Goal: Use online tool/utility: Utilize a website feature to perform a specific function

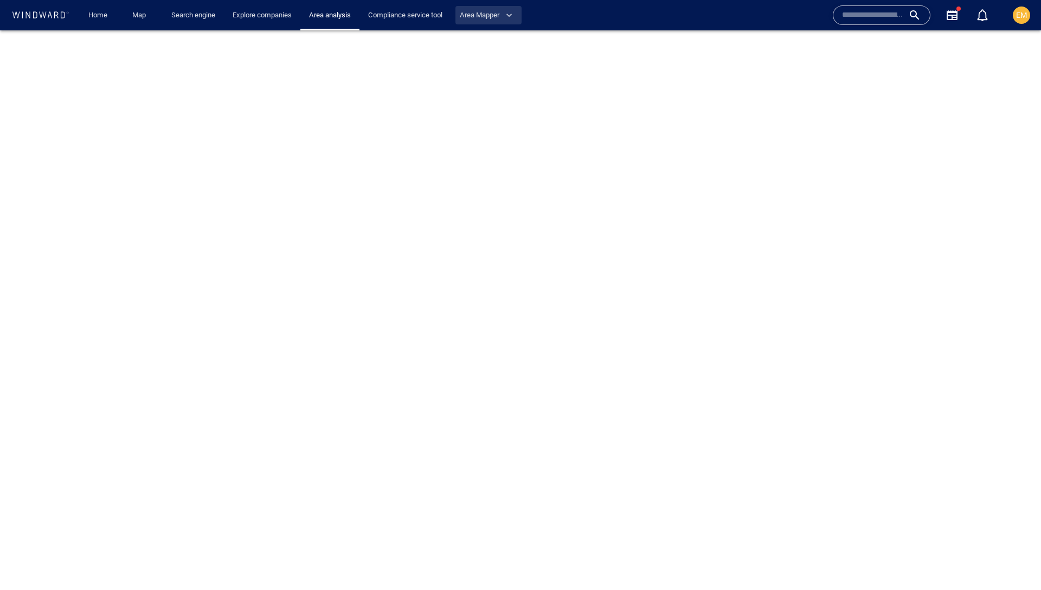
click at [507, 13] on span "Area Mapper" at bounding box center [486, 15] width 53 height 12
click at [500, 44] on link "Area Mapper" at bounding box center [486, 38] width 49 height 18
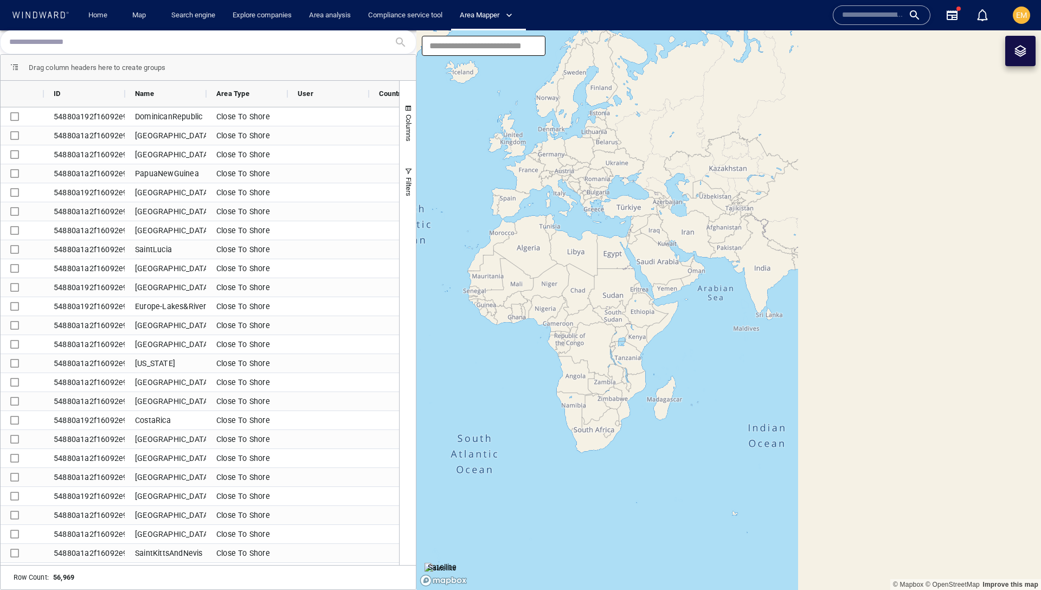
drag, startPoint x: 909, startPoint y: 349, endPoint x: 557, endPoint y: 258, distance: 363.4
click at [557, 258] on canvas "Map" at bounding box center [728, 309] width 625 height 559
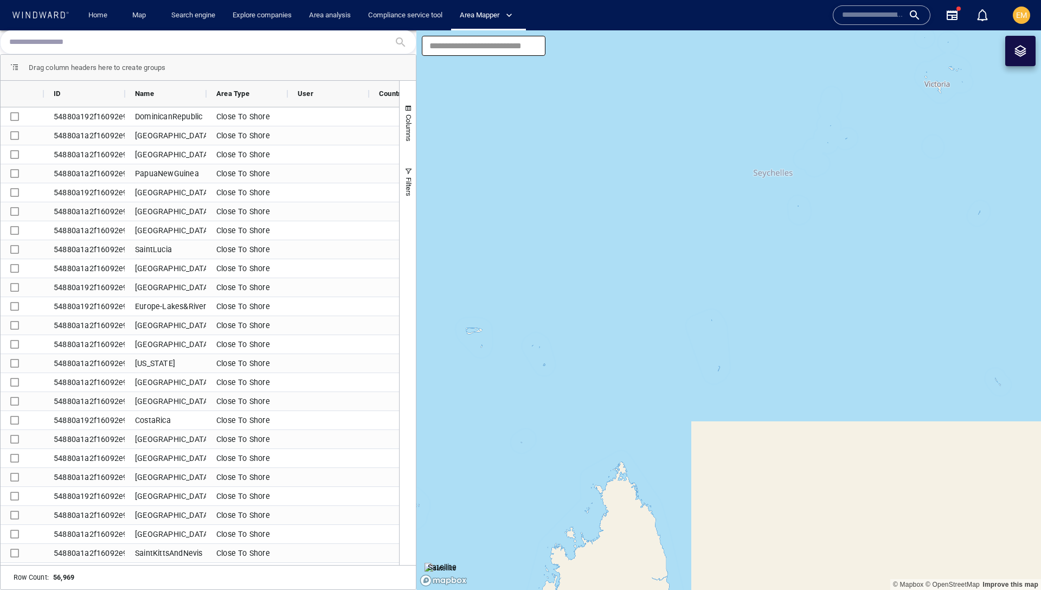
drag, startPoint x: 653, startPoint y: 427, endPoint x: 651, endPoint y: 129, distance: 297.6
click at [651, 128] on canvas "Map" at bounding box center [728, 309] width 625 height 559
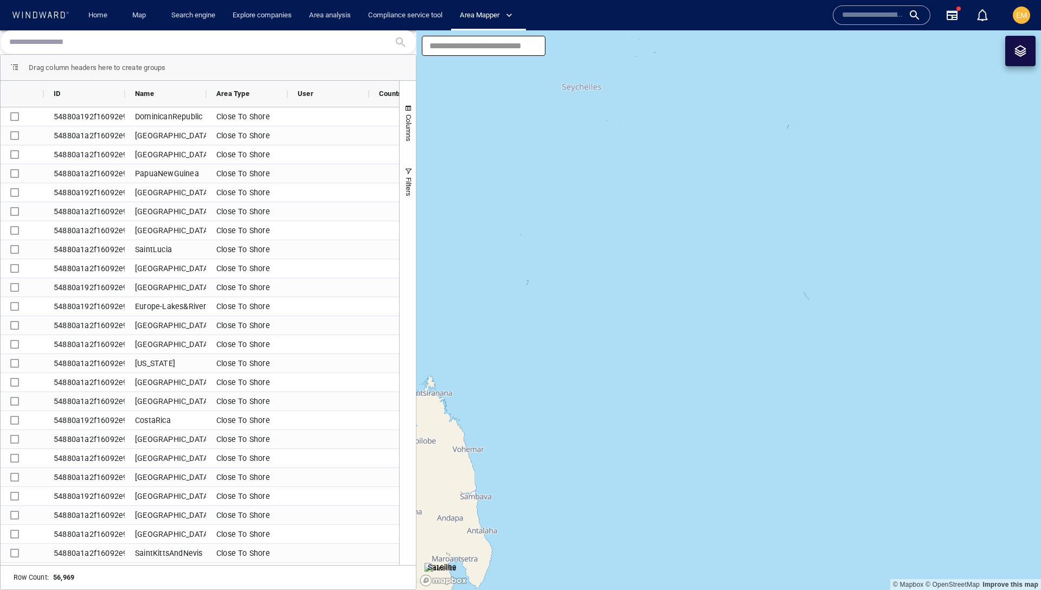
drag, startPoint x: 783, startPoint y: 195, endPoint x: 558, endPoint y: 96, distance: 245.4
click at [558, 96] on canvas "Map" at bounding box center [728, 309] width 625 height 559
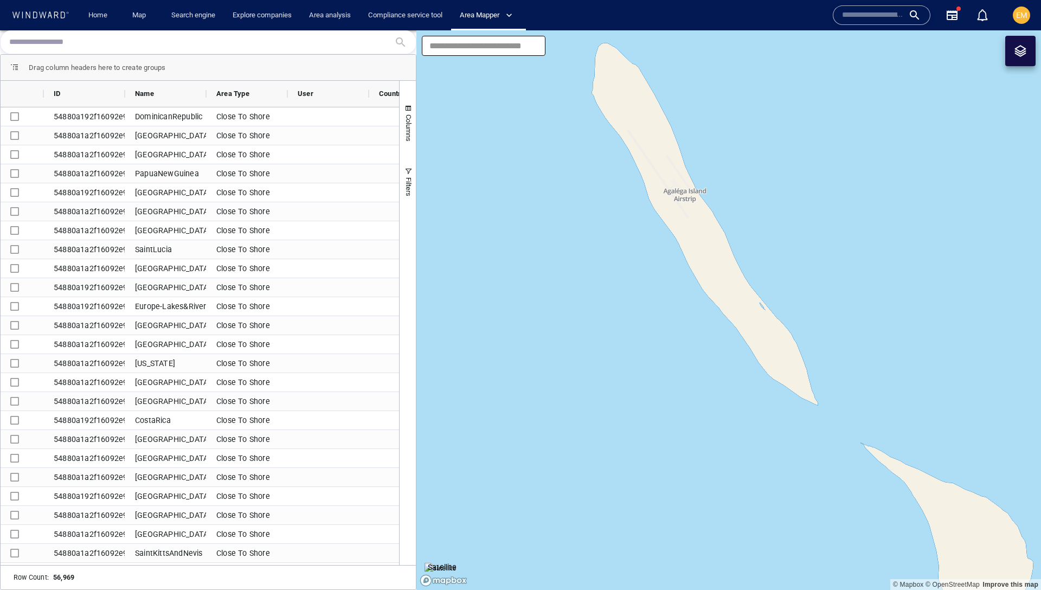
drag, startPoint x: 704, startPoint y: 217, endPoint x: 704, endPoint y: 349, distance: 131.7
click at [704, 349] on canvas "Map" at bounding box center [728, 309] width 625 height 559
drag, startPoint x: 620, startPoint y: 111, endPoint x: 622, endPoint y: 257, distance: 146.4
click at [622, 258] on canvas "Map" at bounding box center [728, 309] width 625 height 559
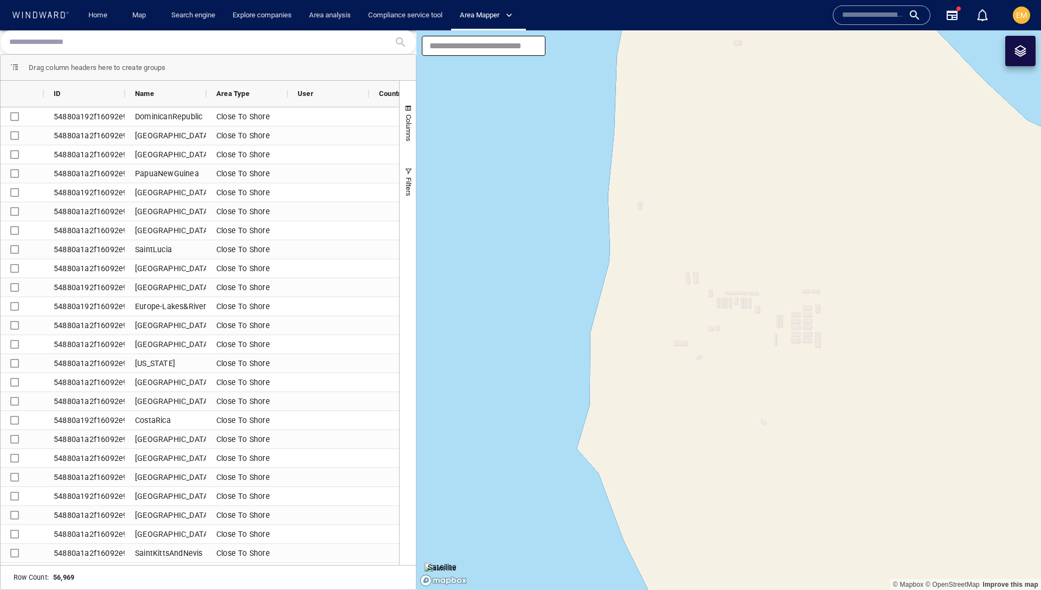
click at [441, 563] on img at bounding box center [440, 568] width 32 height 11
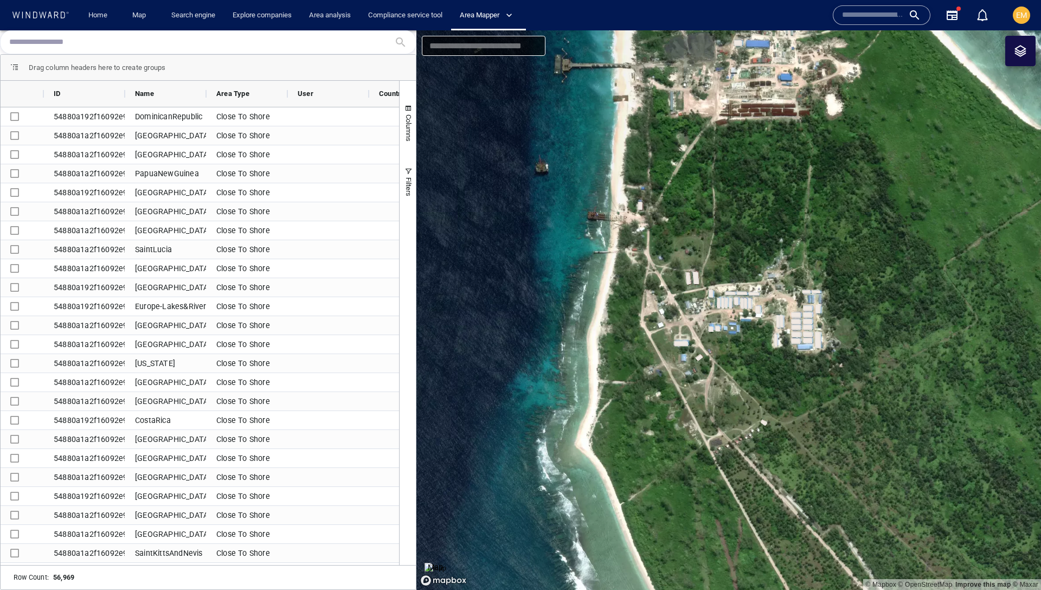
drag, startPoint x: 590, startPoint y: 262, endPoint x: 589, endPoint y: 409, distance: 146.9
click at [589, 409] on canvas "Map" at bounding box center [728, 309] width 625 height 559
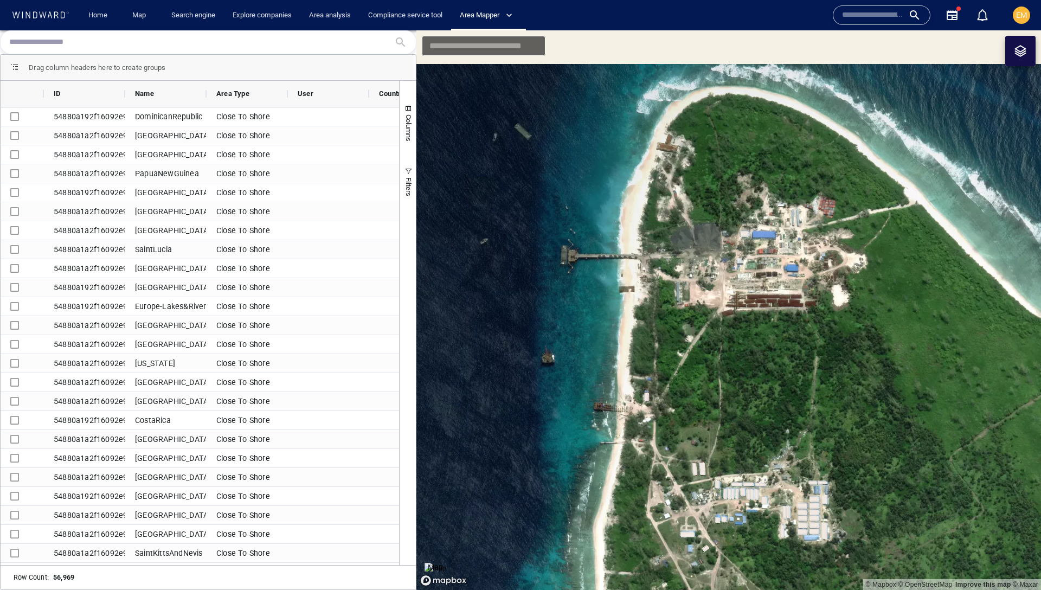
drag, startPoint x: 611, startPoint y: 299, endPoint x: 620, endPoint y: 360, distance: 61.9
click at [620, 360] on canvas "Map" at bounding box center [728, 309] width 625 height 559
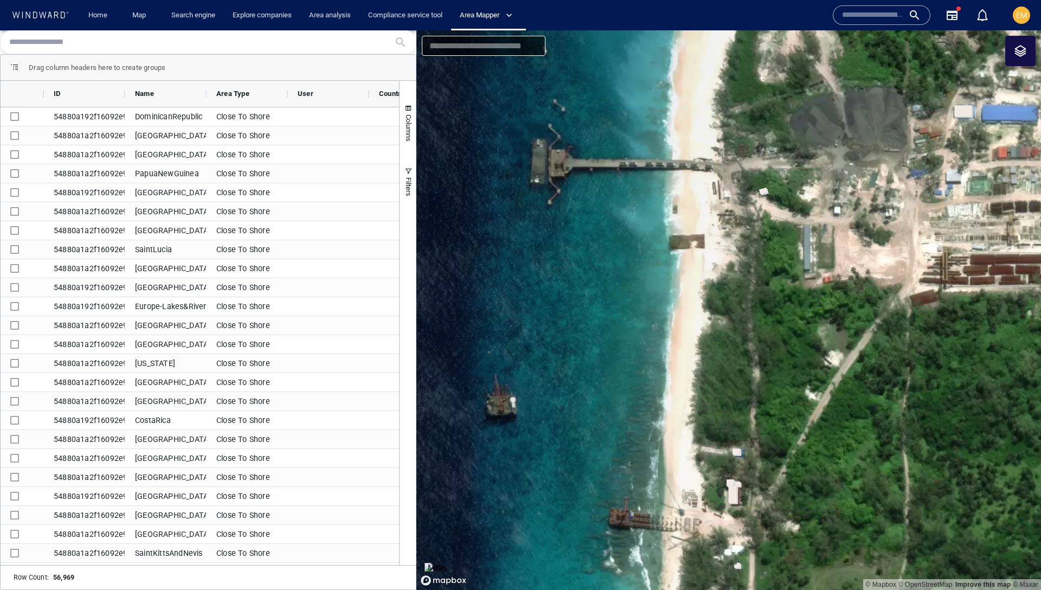
click at [585, 369] on canvas "Map" at bounding box center [728, 309] width 625 height 559
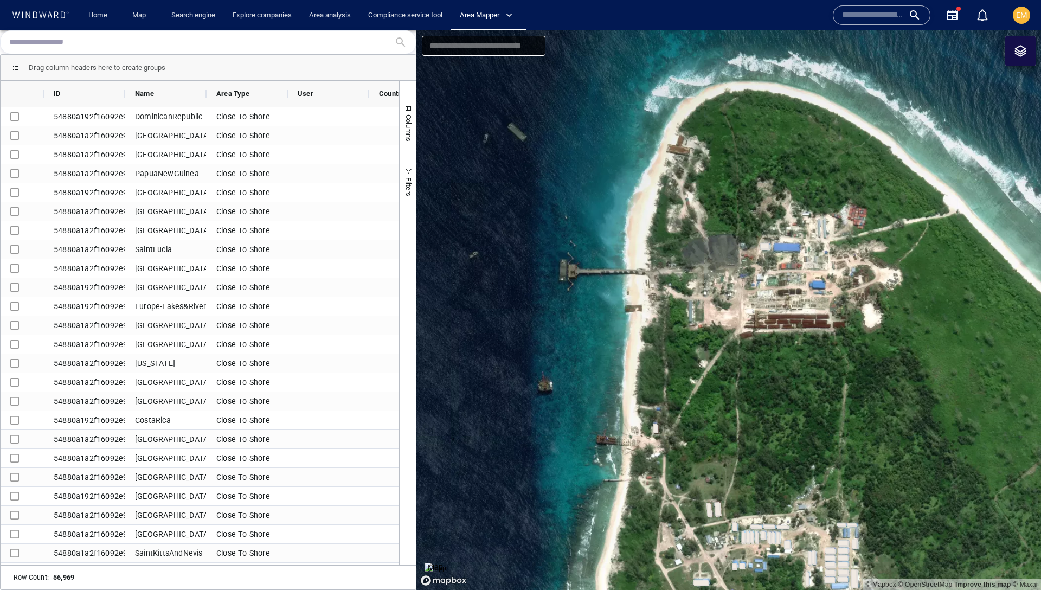
drag, startPoint x: 753, startPoint y: 238, endPoint x: 758, endPoint y: 168, distance: 70.6
click at [758, 168] on canvas "Map" at bounding box center [728, 309] width 625 height 559
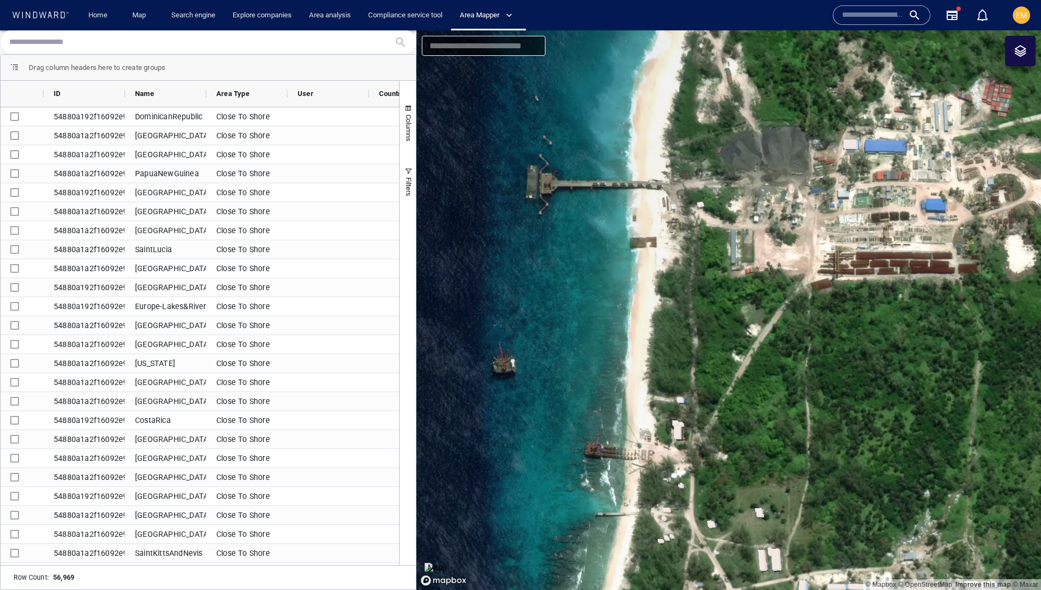
drag, startPoint x: 631, startPoint y: 231, endPoint x: 728, endPoint y: 218, distance: 97.3
click at [728, 218] on canvas "Map" at bounding box center [728, 309] width 625 height 559
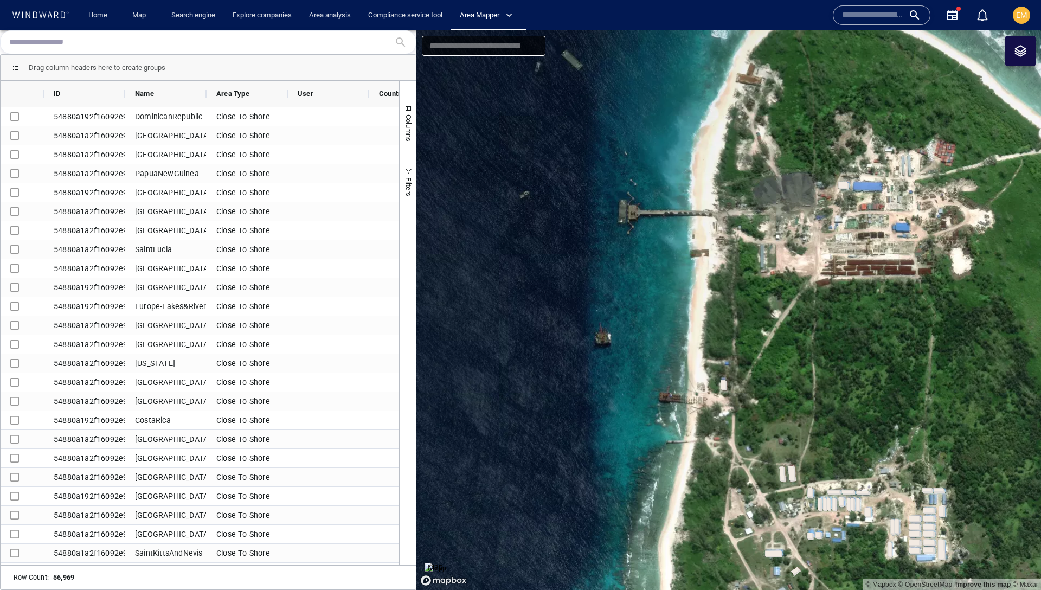
click at [1024, 55] on div at bounding box center [1020, 50] width 13 height 13
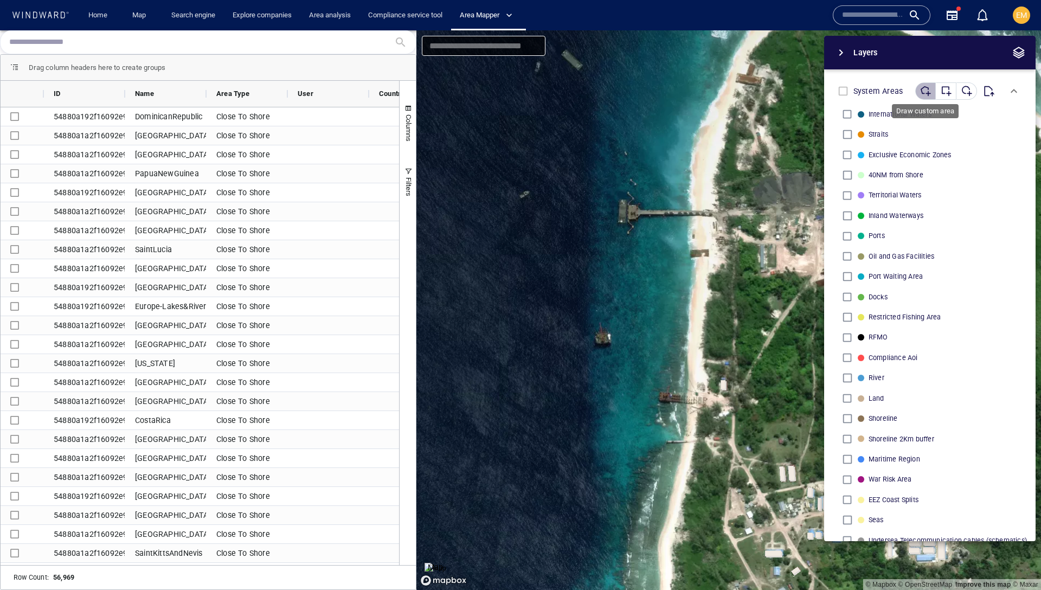
click at [925, 89] on div "button" at bounding box center [925, 91] width 11 height 11
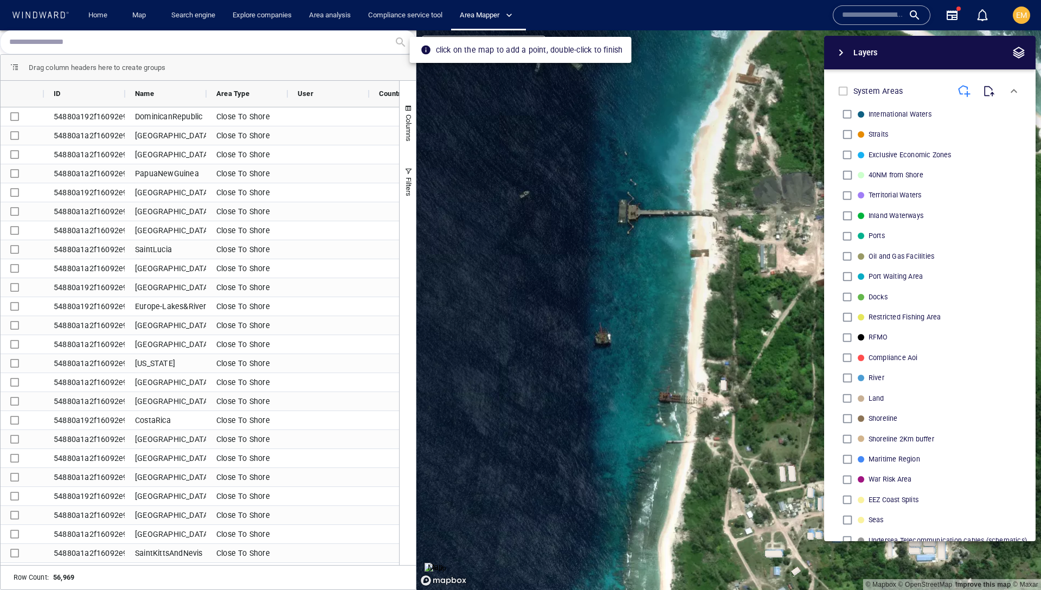
click at [767, 158] on canvas "Map" at bounding box center [728, 309] width 625 height 559
click at [737, 452] on canvas "Map" at bounding box center [728, 309] width 625 height 559
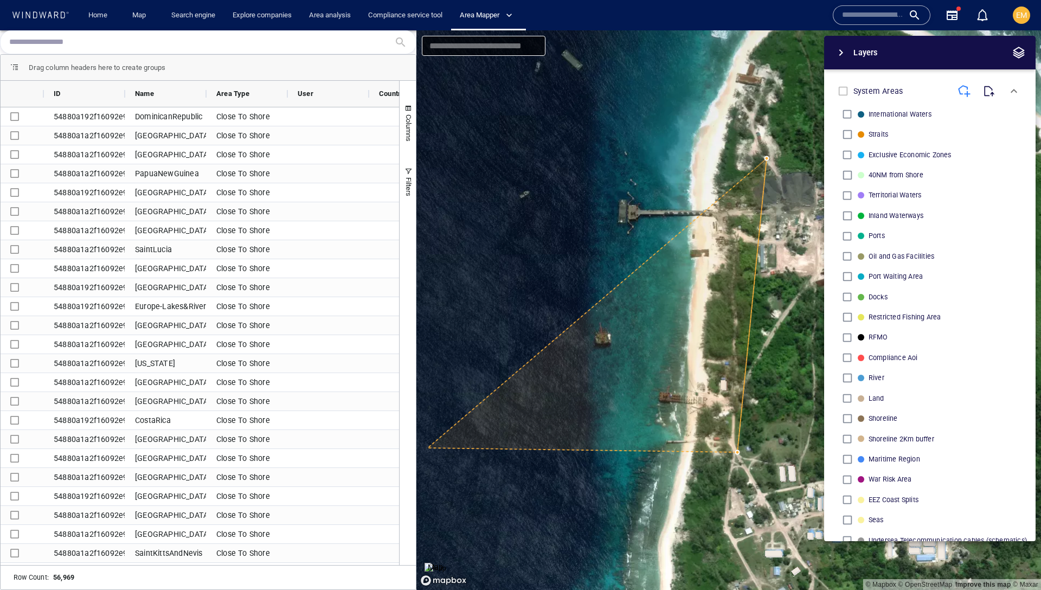
click at [428, 448] on canvas "Map" at bounding box center [728, 309] width 625 height 559
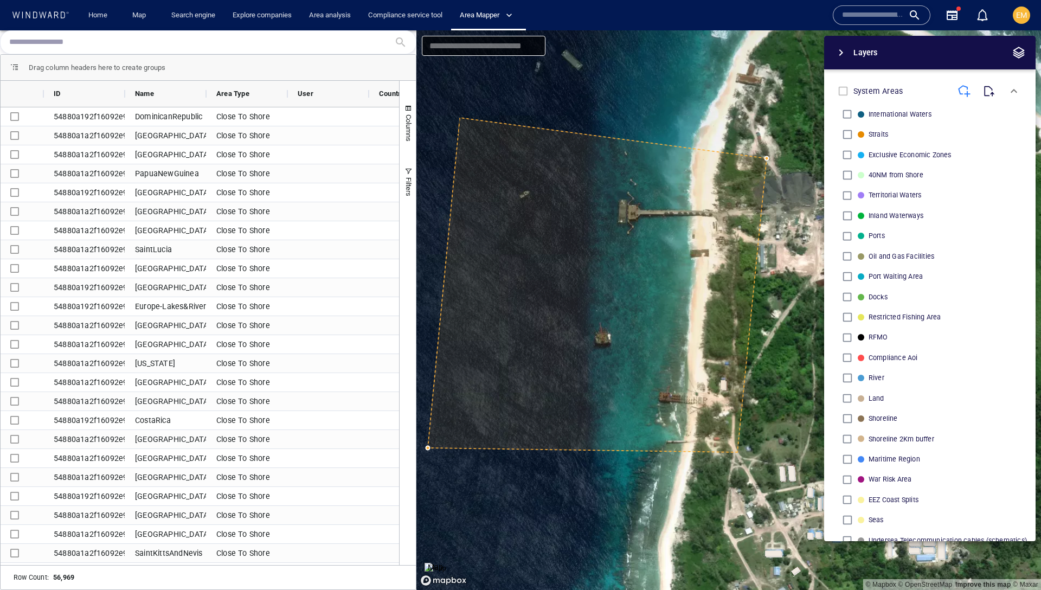
click at [459, 117] on canvas "Map" at bounding box center [728, 309] width 625 height 559
click at [765, 156] on canvas "Map" at bounding box center [728, 309] width 625 height 559
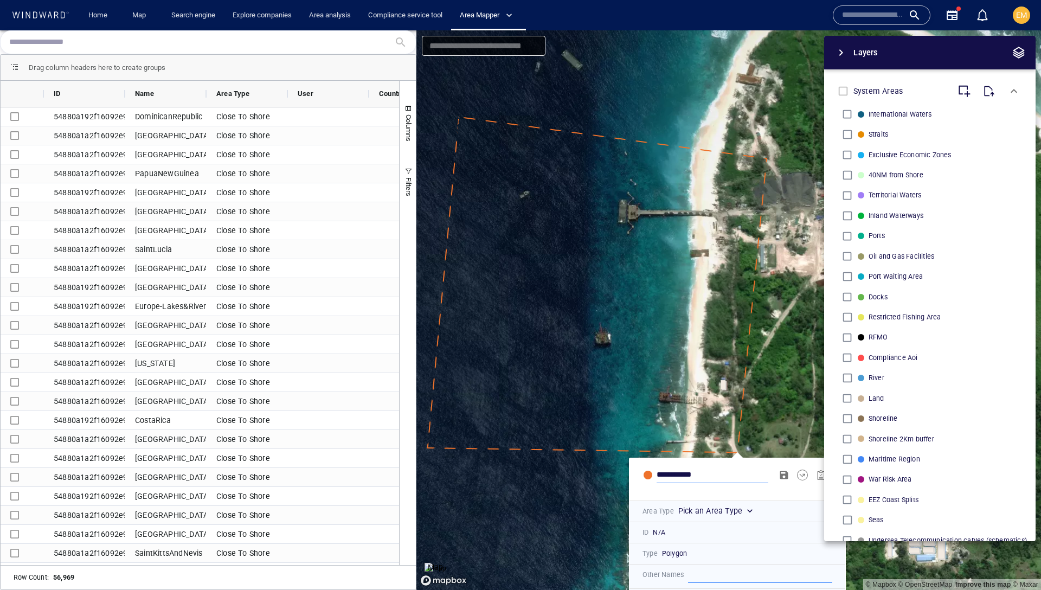
type input "**********"
click at [1020, 47] on span "button" at bounding box center [1018, 52] width 13 height 13
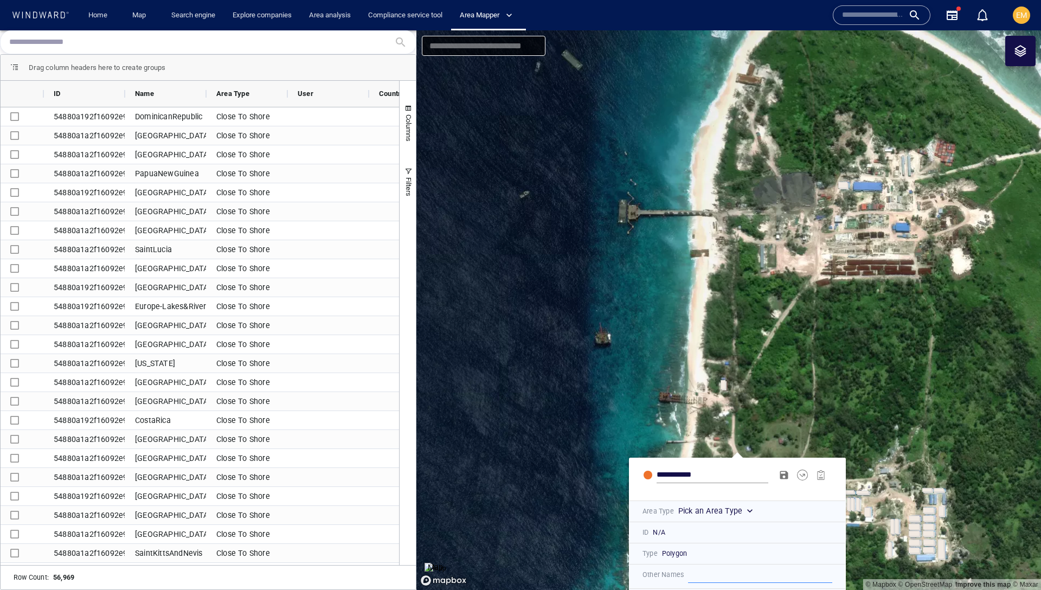
click at [736, 518] on div "Pick an Area Type" at bounding box center [755, 511] width 158 height 14
click at [741, 512] on div "Pick an Area Type" at bounding box center [716, 510] width 77 height 9
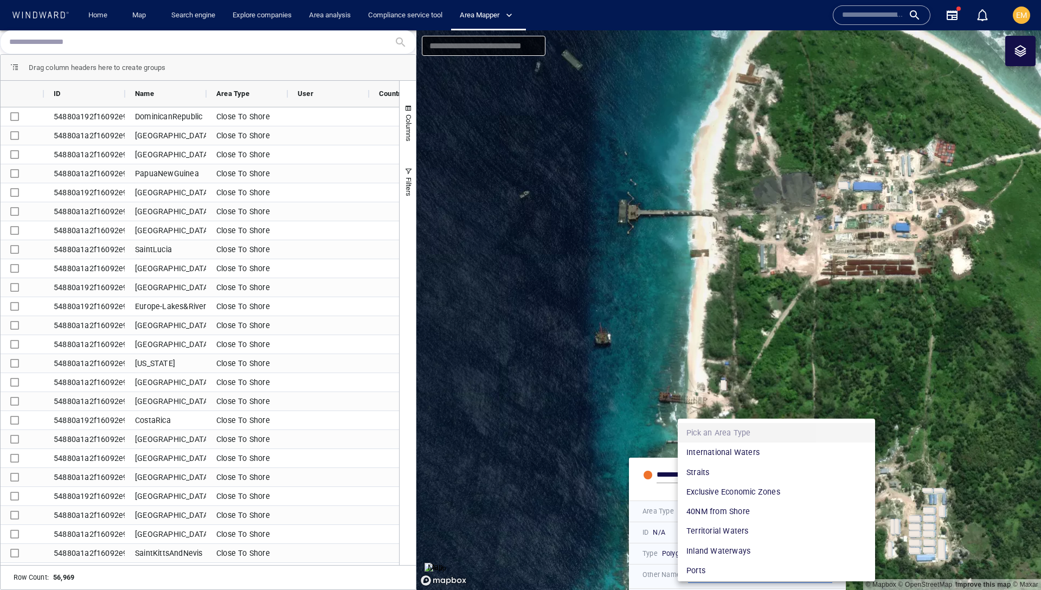
click at [709, 574] on li "Ports" at bounding box center [776, 571] width 197 height 20
type input "****"
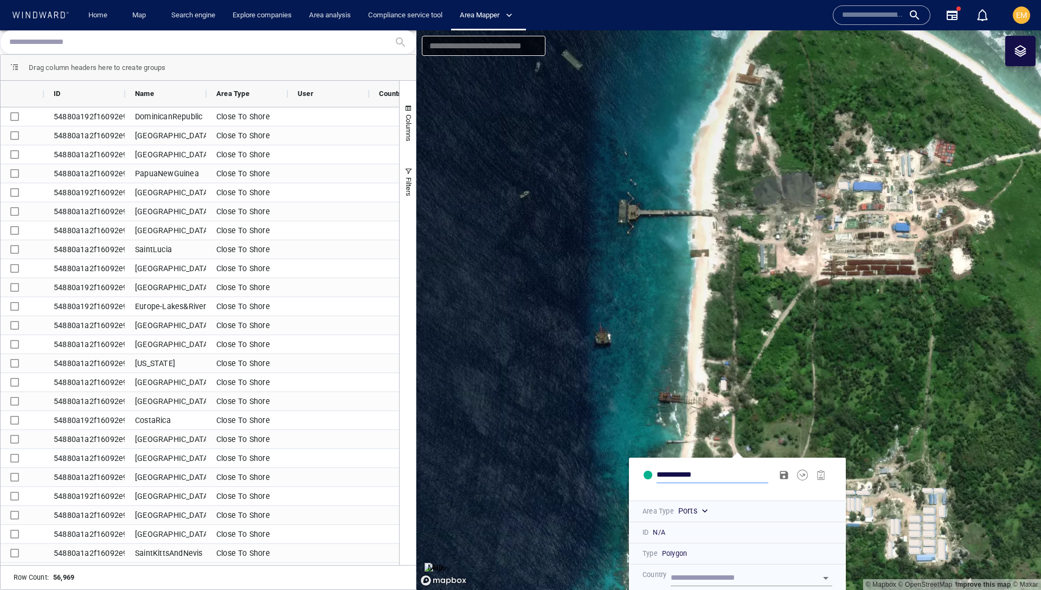
click at [741, 477] on input "**********" at bounding box center [712, 475] width 112 height 16
drag, startPoint x: 811, startPoint y: 493, endPoint x: 815, endPoint y: 463, distance: 30.1
click at [815, 463] on div "**********" at bounding box center [737, 479] width 216 height 42
click at [804, 477] on span "button" at bounding box center [802, 474] width 11 height 11
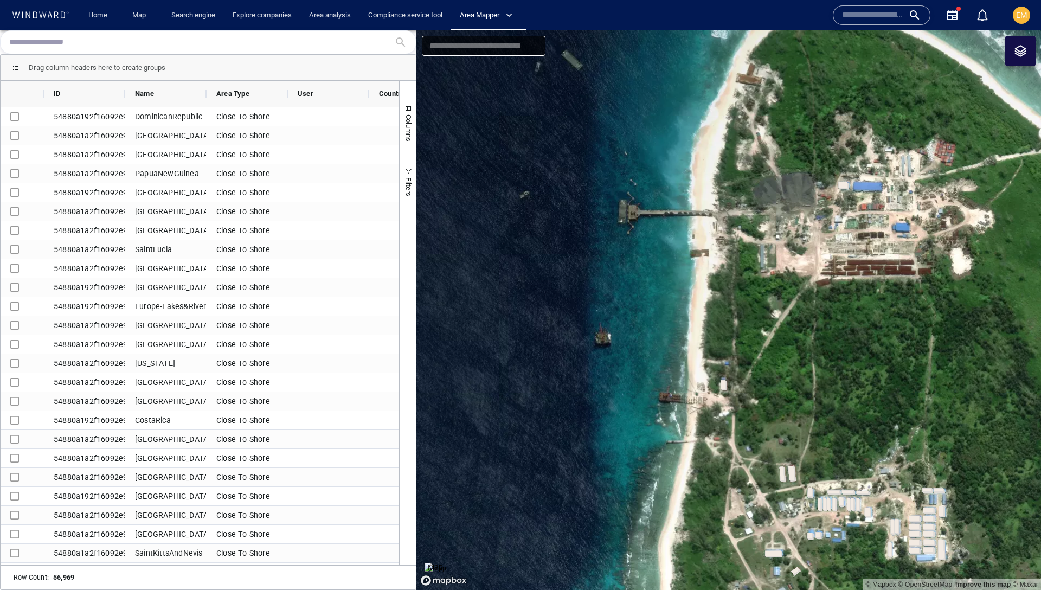
click at [1028, 50] on div at bounding box center [1020, 51] width 30 height 30
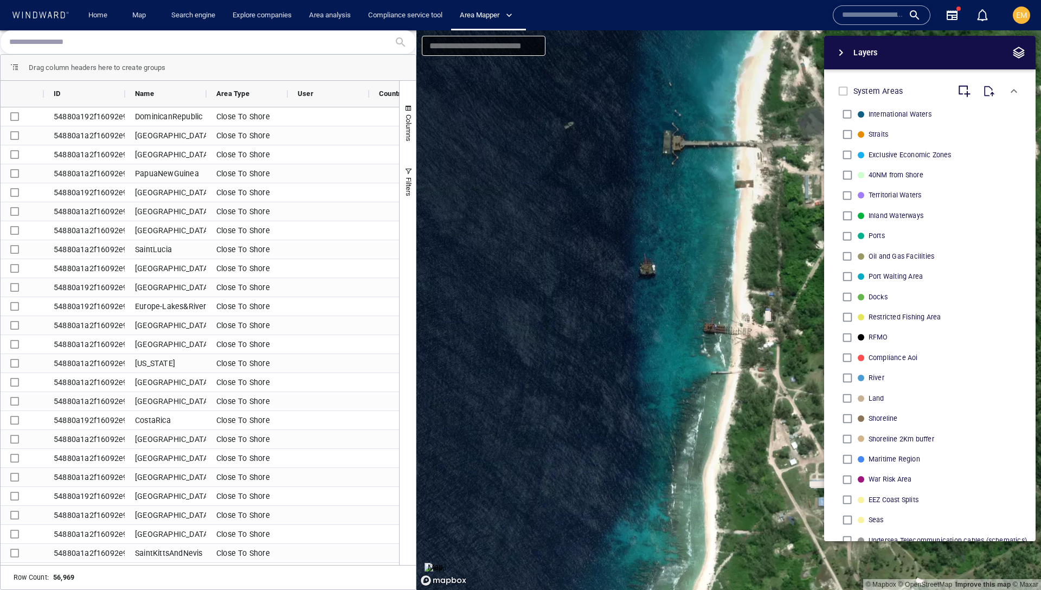
drag, startPoint x: 752, startPoint y: 223, endPoint x: 800, endPoint y: 170, distance: 71.4
click at [800, 170] on canvas "Map" at bounding box center [728, 309] width 625 height 559
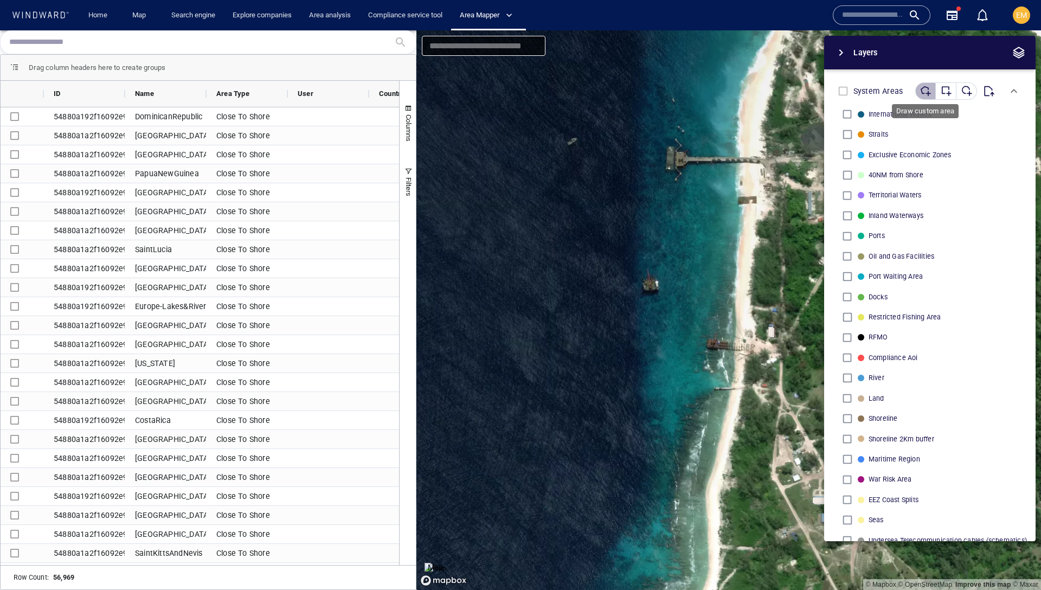
click at [926, 93] on div "button" at bounding box center [925, 91] width 11 height 11
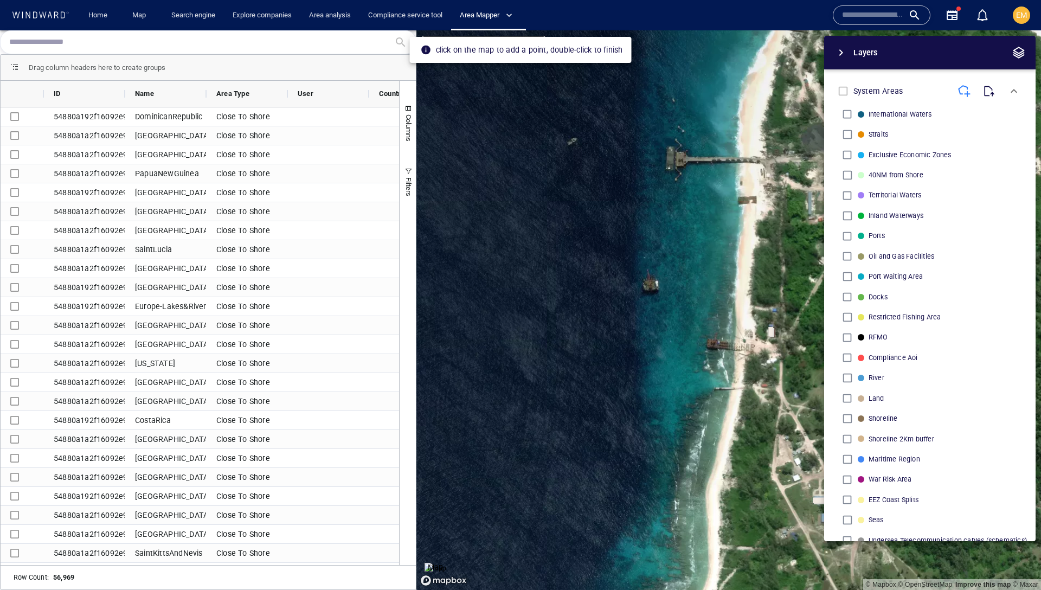
click at [772, 73] on canvas "Map" at bounding box center [728, 309] width 625 height 559
click at [783, 375] on canvas "Map" at bounding box center [728, 309] width 625 height 559
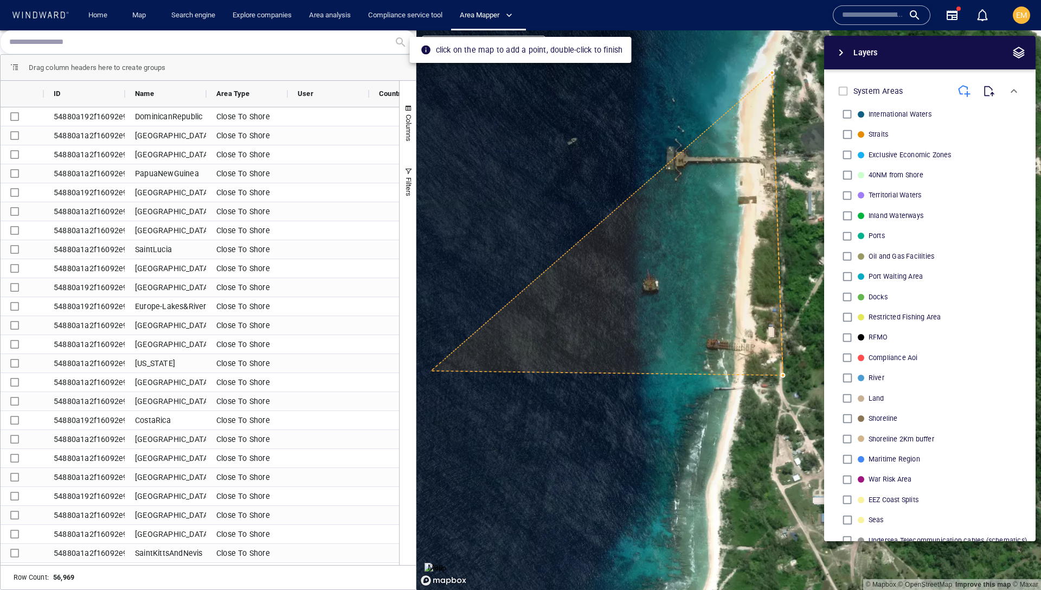
click at [430, 370] on canvas "Map" at bounding box center [728, 309] width 625 height 559
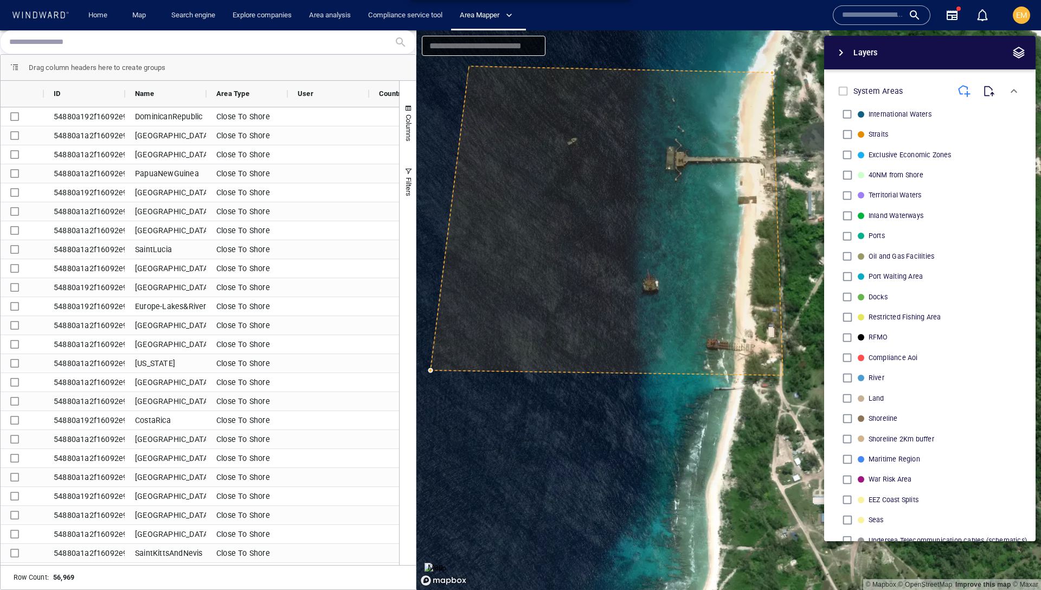
click at [469, 66] on canvas "Map" at bounding box center [728, 309] width 625 height 559
click at [471, 66] on canvas "Map" at bounding box center [728, 309] width 625 height 559
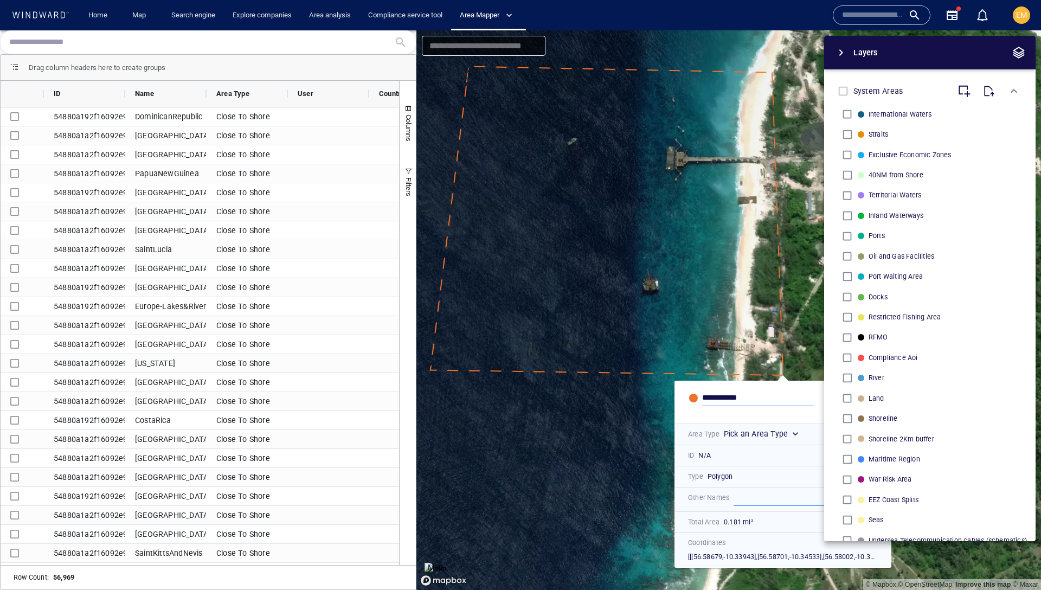
type input "**********"
click at [765, 428] on div "Pick an Area Type" at bounding box center [801, 434] width 158 height 14
click at [758, 434] on div "Pick an Area Type" at bounding box center [762, 433] width 77 height 9
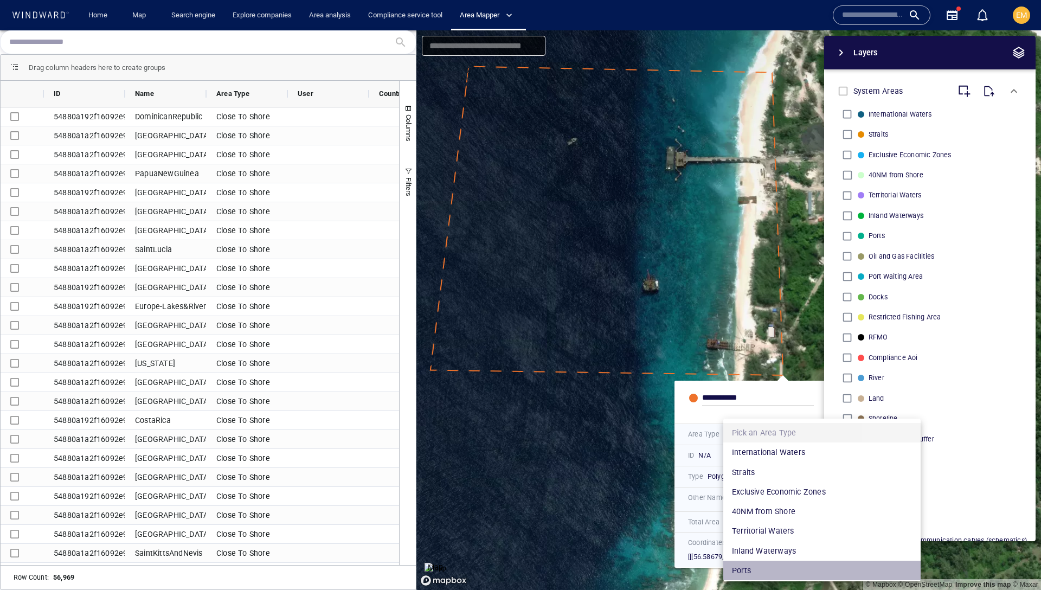
click at [753, 571] on li "Ports" at bounding box center [821, 571] width 197 height 20
type input "****"
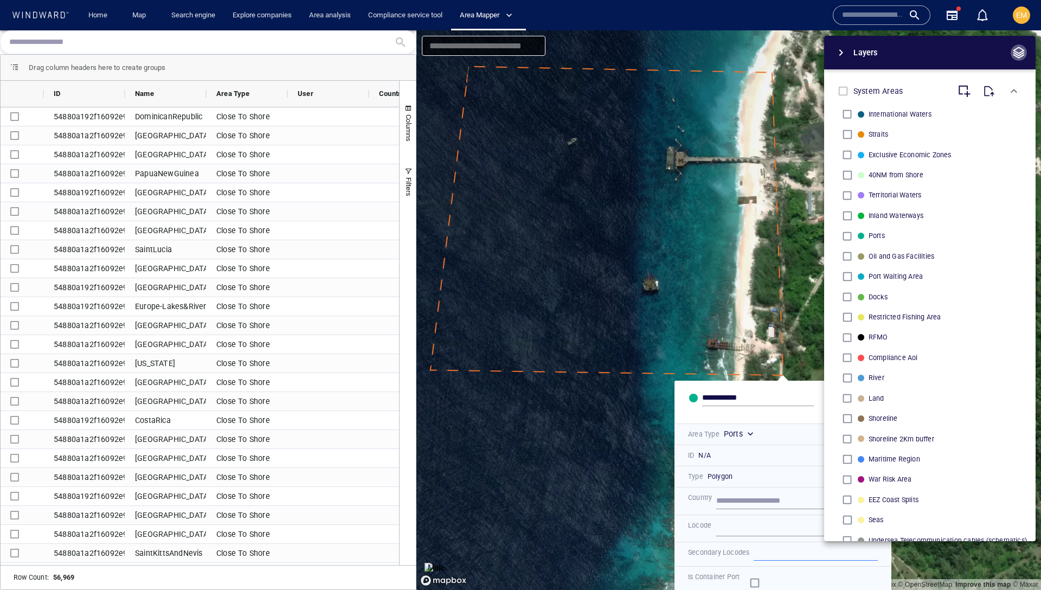
click at [1022, 52] on span "button" at bounding box center [1018, 52] width 13 height 13
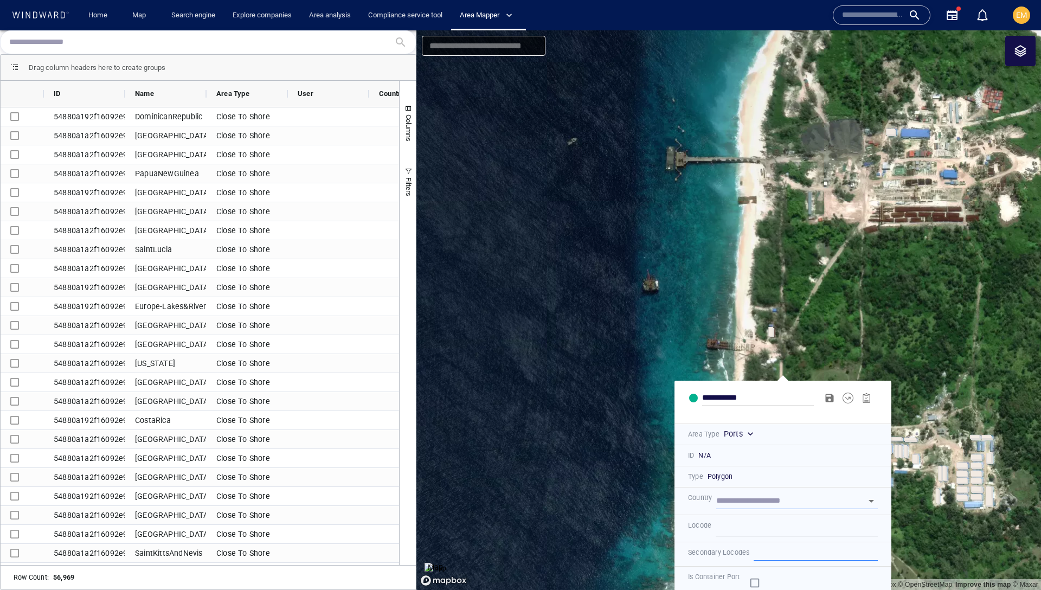
click at [752, 501] on input "text" at bounding box center [781, 501] width 131 height 16
click at [794, 546] on div "[GEOGRAPHIC_DATA]" at bounding box center [796, 545] width 147 height 17
type input "*********"
click at [736, 530] on input "text" at bounding box center [797, 528] width 162 height 16
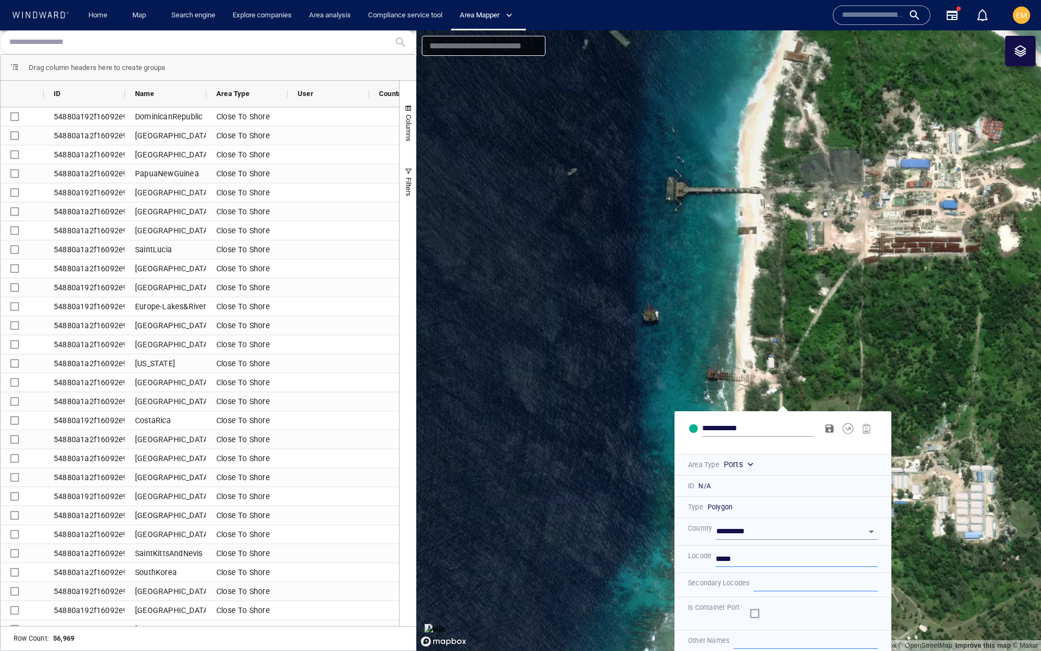
type input "*****"
click at [829, 431] on span "submit" at bounding box center [829, 428] width 11 height 11
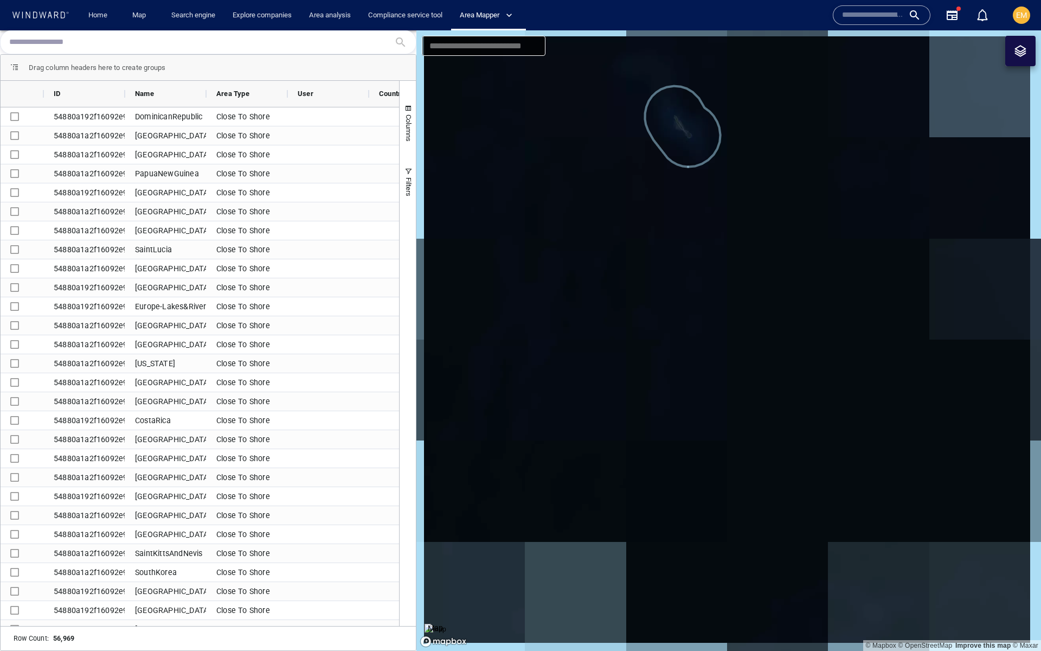
drag, startPoint x: 693, startPoint y: 148, endPoint x: 695, endPoint y: 311, distance: 162.6
click at [695, 311] on canvas "Map" at bounding box center [728, 340] width 625 height 620
